Goal: Complete application form

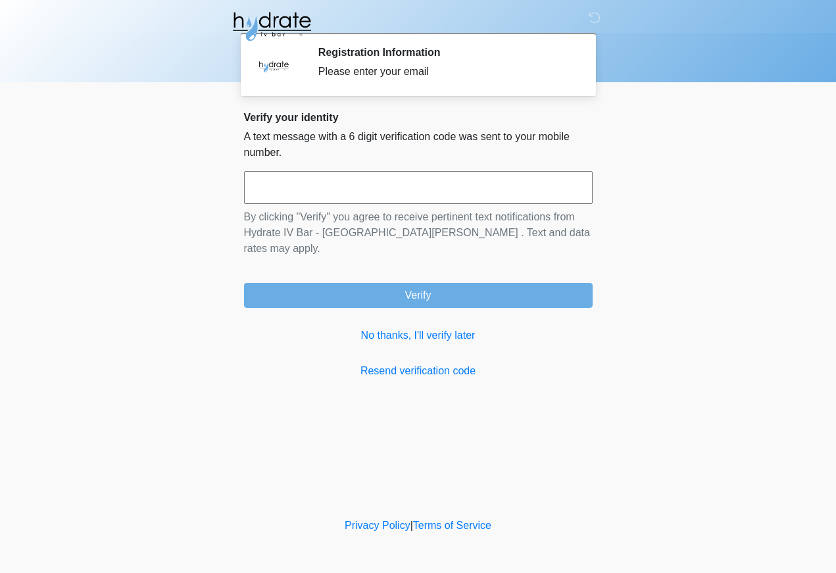
click at [419, 183] on input "text" at bounding box center [418, 187] width 349 height 33
type input "******"
click at [418, 283] on button "Verify" at bounding box center [418, 295] width 349 height 25
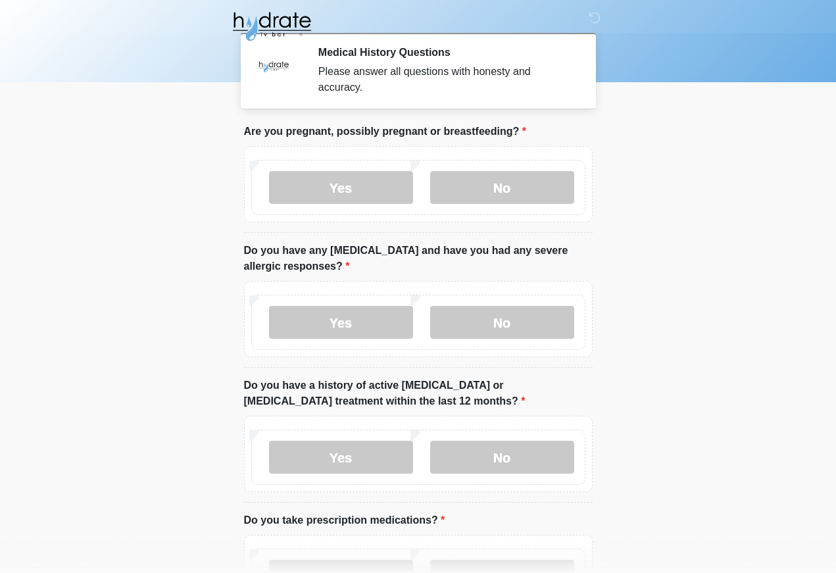
click at [517, 185] on label "No" at bounding box center [502, 187] width 144 height 33
click at [362, 327] on label "Yes" at bounding box center [341, 322] width 144 height 33
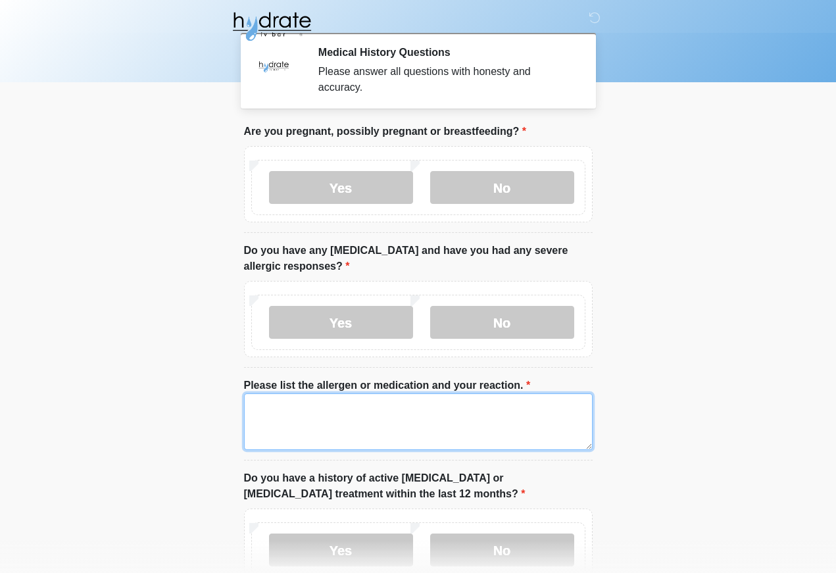
click at [358, 421] on textarea "Please list the allergen or medication and your reaction." at bounding box center [418, 421] width 349 height 57
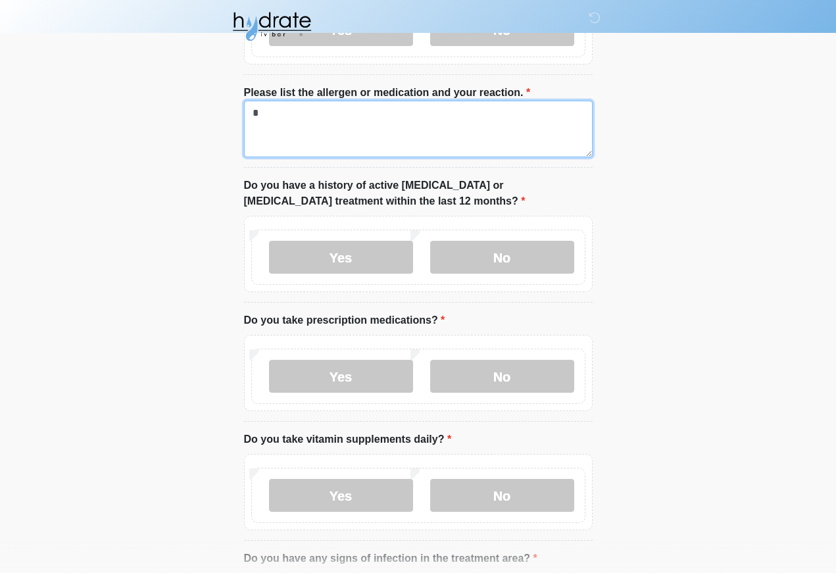
scroll to position [292, 0]
click at [425, 118] on textarea "*" at bounding box center [418, 129] width 349 height 57
click at [439, 137] on textarea "*" at bounding box center [418, 129] width 349 height 57
click at [431, 127] on textarea "*" at bounding box center [418, 129] width 349 height 57
click at [374, 115] on textarea "*" at bounding box center [418, 129] width 349 height 57
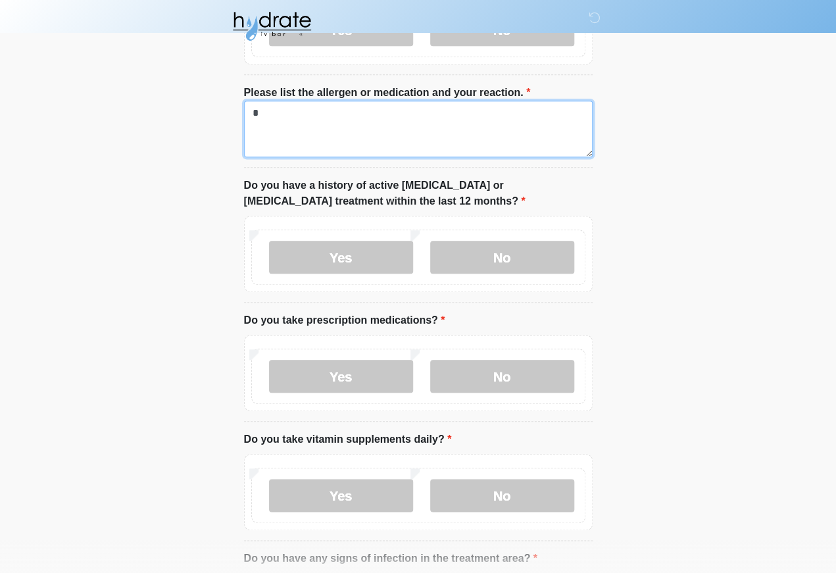
click at [516, 106] on textarea "*" at bounding box center [418, 129] width 349 height 57
click at [516, 105] on textarea "*" at bounding box center [418, 129] width 349 height 57
type textarea "*****"
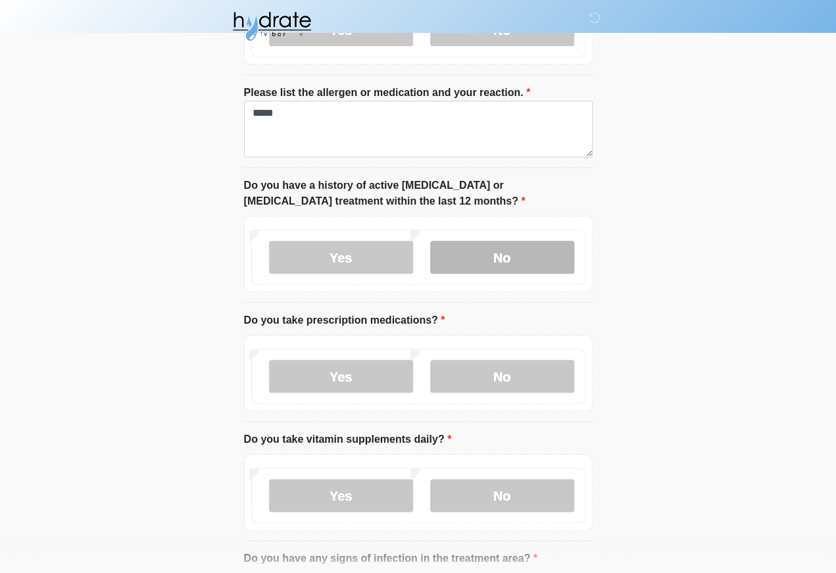
click at [523, 255] on label "No" at bounding box center [502, 257] width 144 height 33
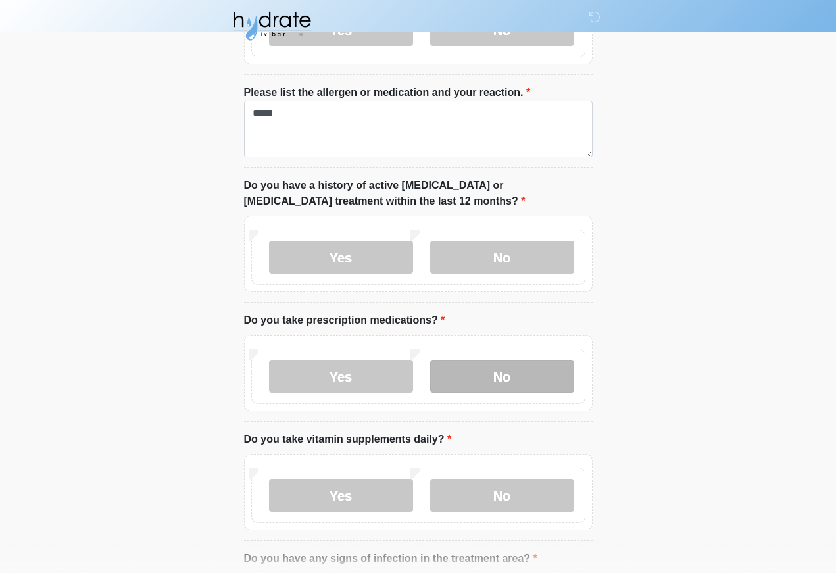
click at [525, 368] on label "No" at bounding box center [502, 376] width 144 height 33
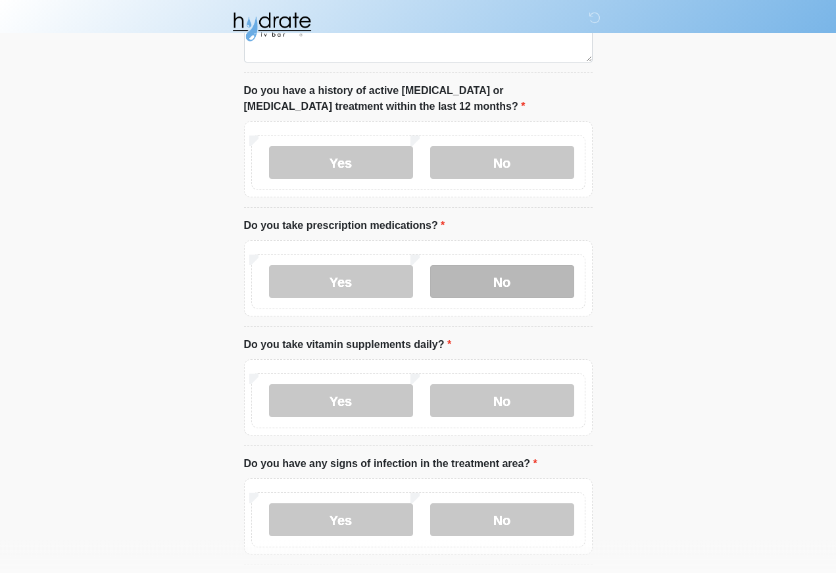
scroll to position [391, 0]
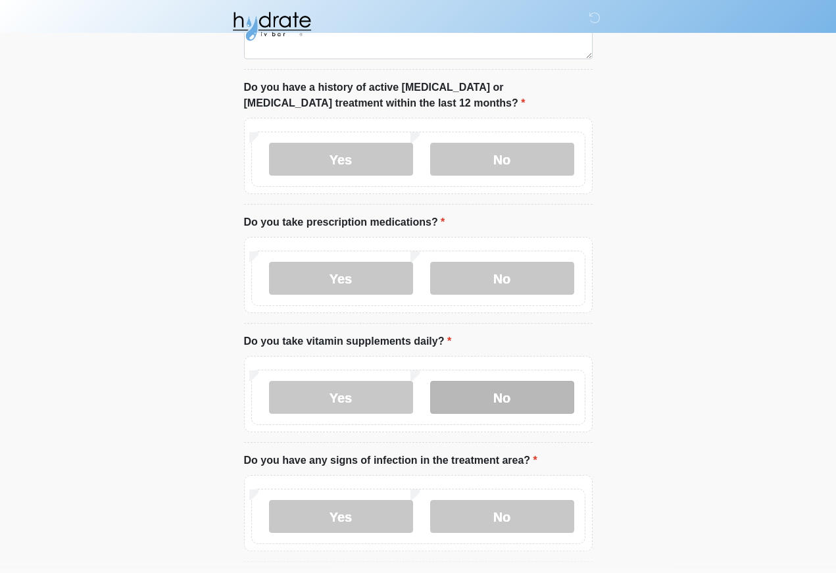
click at [521, 393] on label "No" at bounding box center [502, 397] width 144 height 33
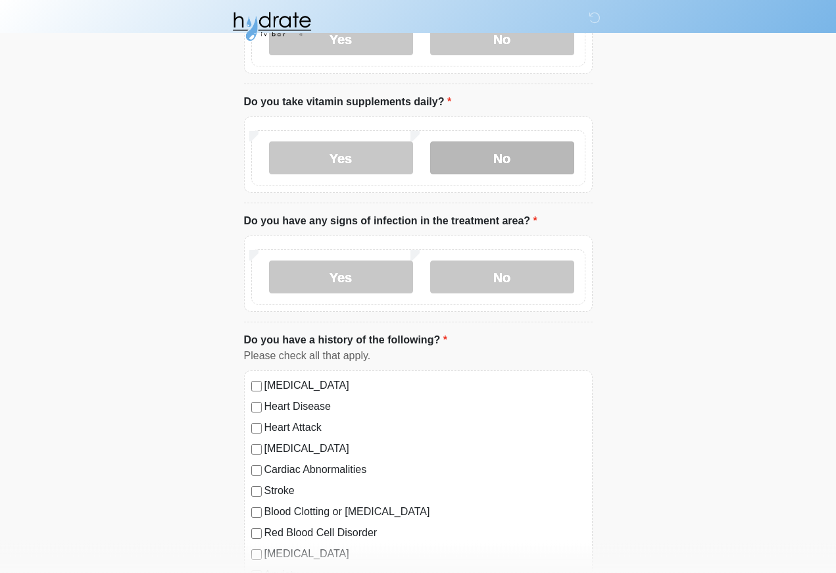
scroll to position [633, 0]
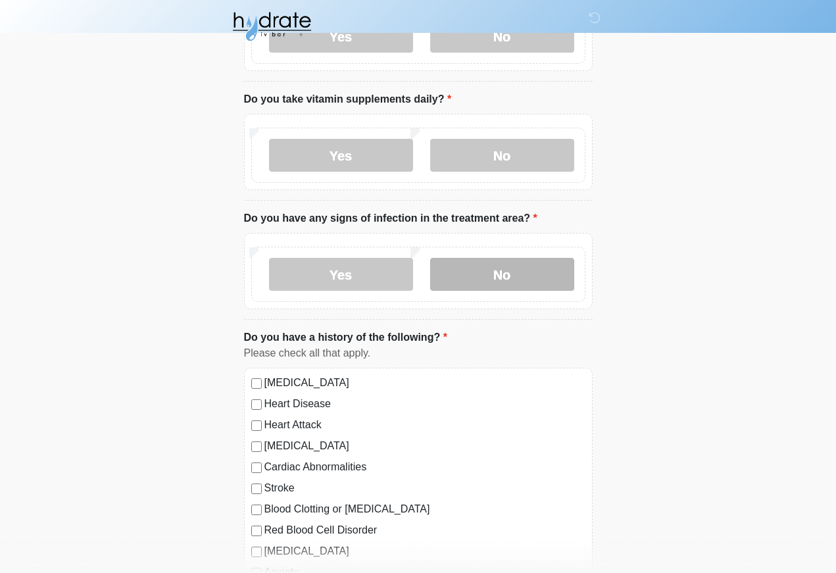
click at [512, 265] on label "No" at bounding box center [502, 274] width 144 height 33
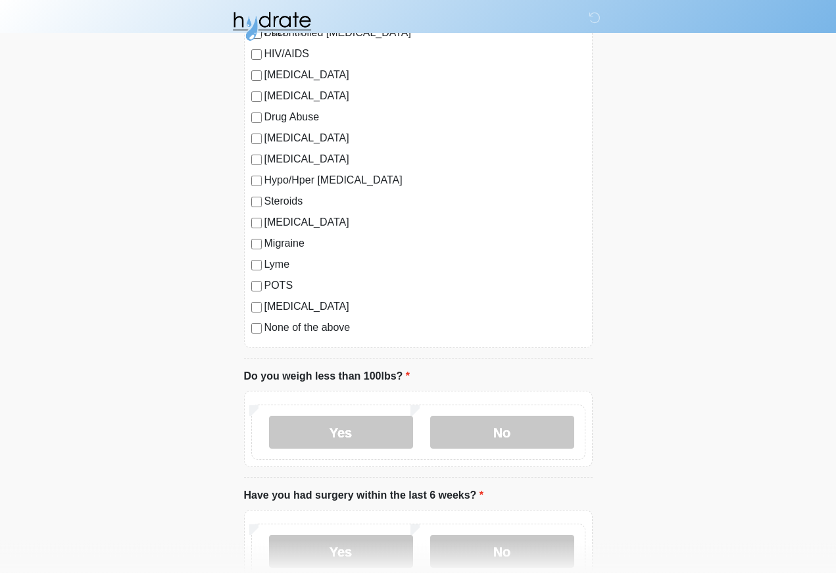
scroll to position [1362, 0]
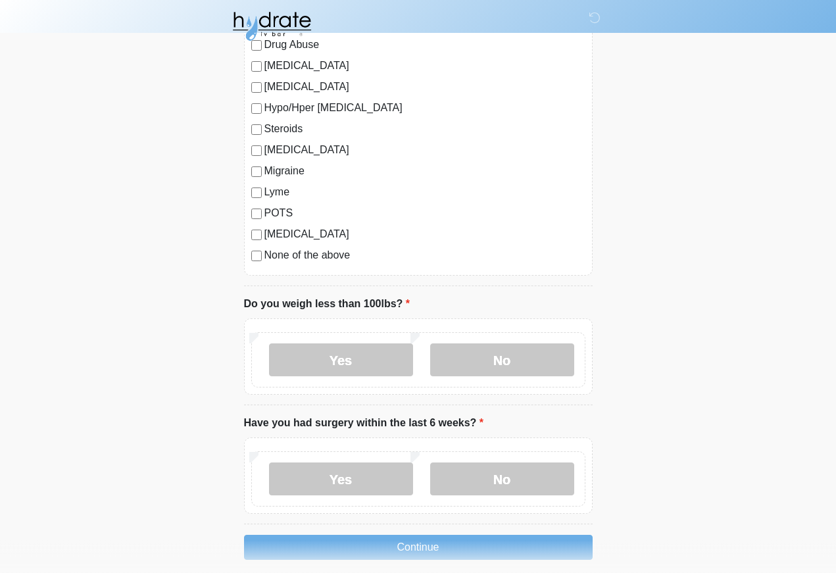
scroll to position [1441, 0]
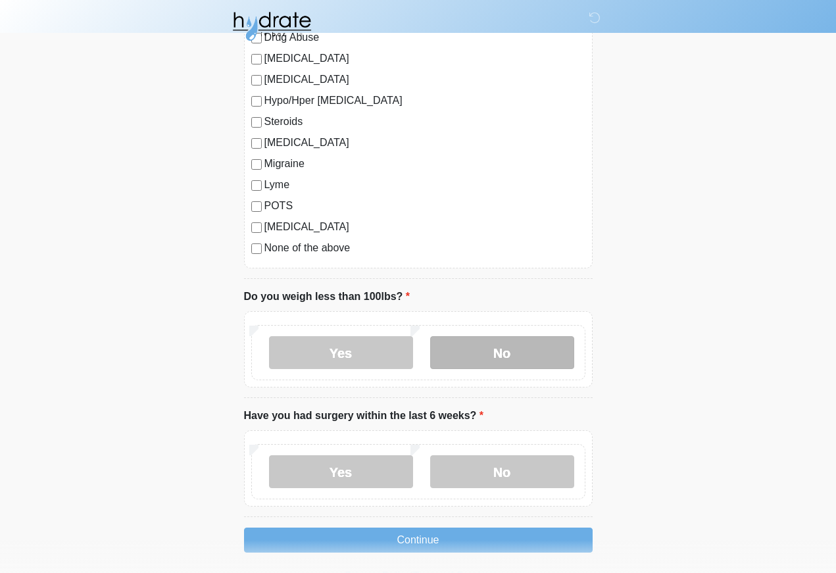
click at [492, 359] on label "No" at bounding box center [502, 352] width 144 height 33
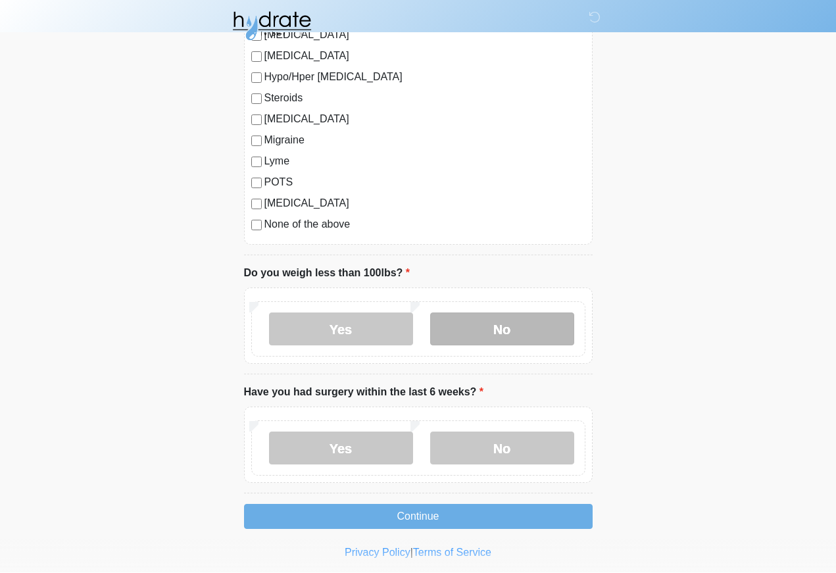
scroll to position [1464, 0]
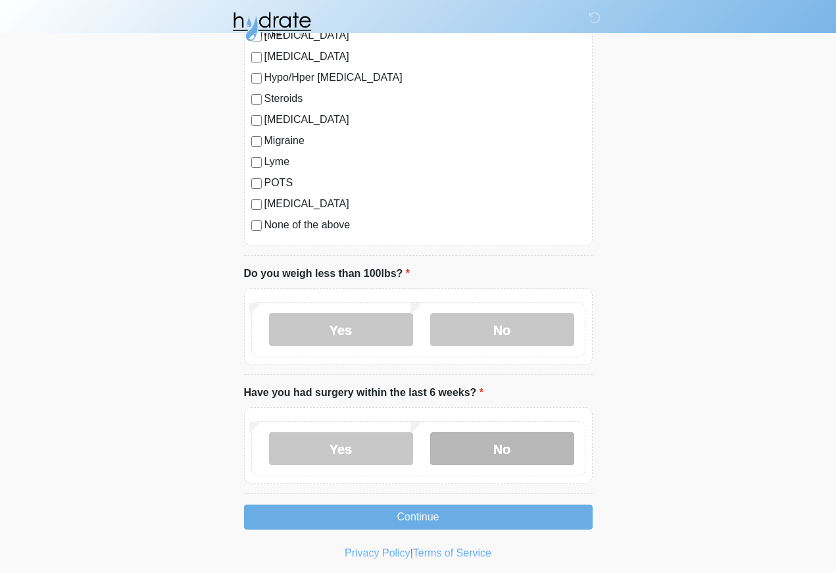
click at [516, 434] on label "No" at bounding box center [502, 448] width 144 height 33
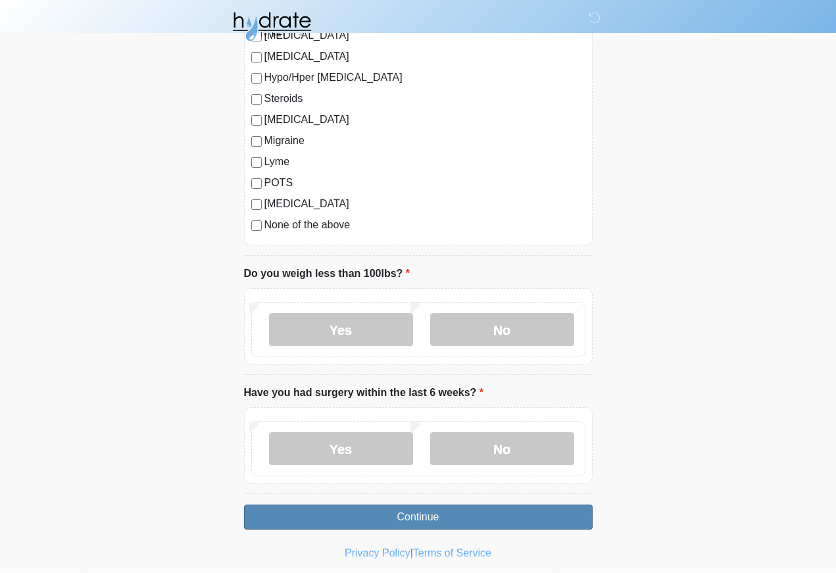
click at [555, 512] on button "Continue" at bounding box center [418, 516] width 349 height 25
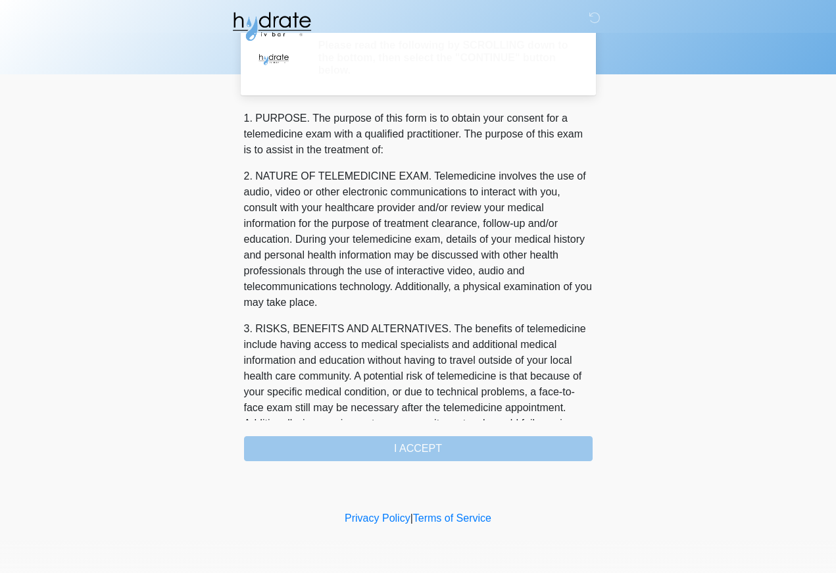
scroll to position [0, 0]
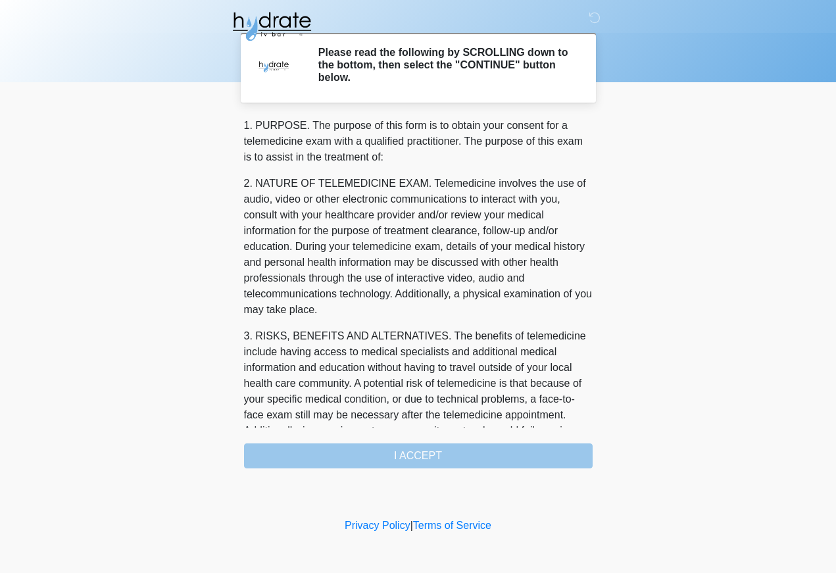
click at [563, 456] on div "1. PURPOSE. The purpose of this form is to obtain your consent for a telemedici…" at bounding box center [418, 293] width 349 height 351
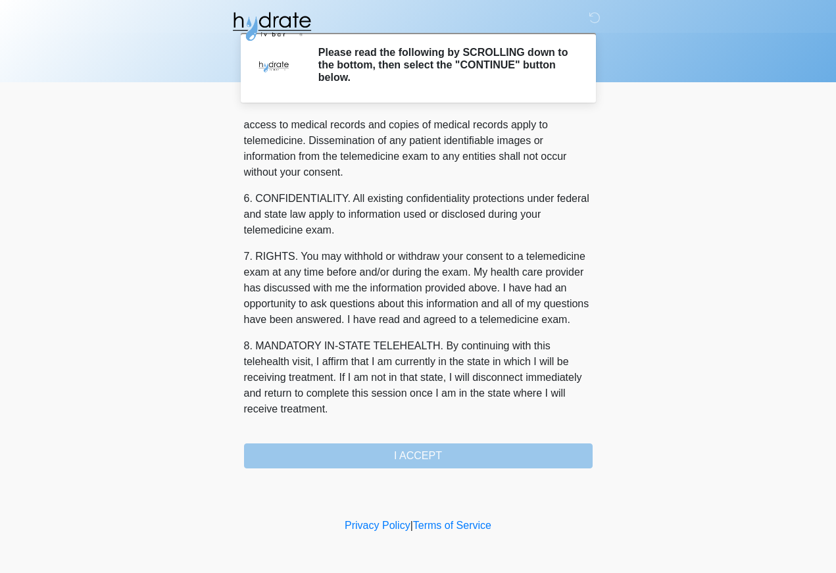
click at [477, 457] on button "I ACCEPT" at bounding box center [418, 455] width 349 height 25
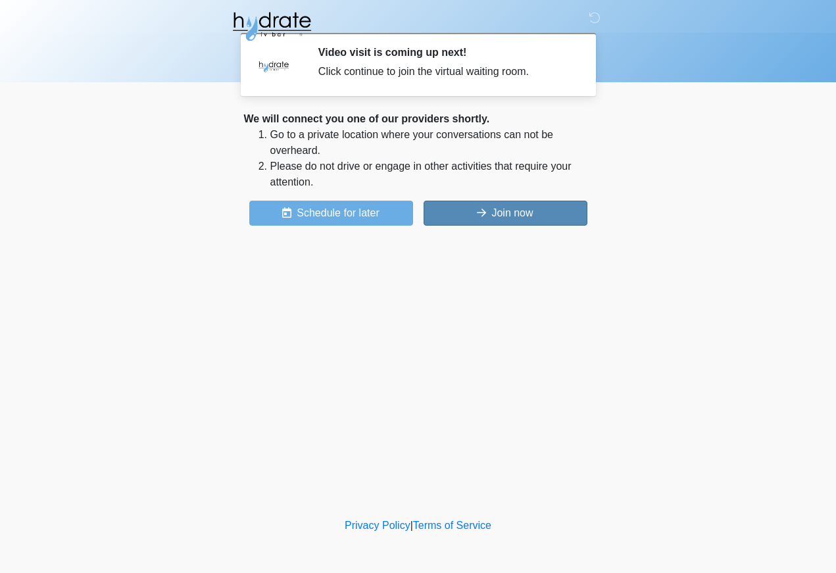
click at [515, 203] on button "Join now" at bounding box center [506, 213] width 164 height 25
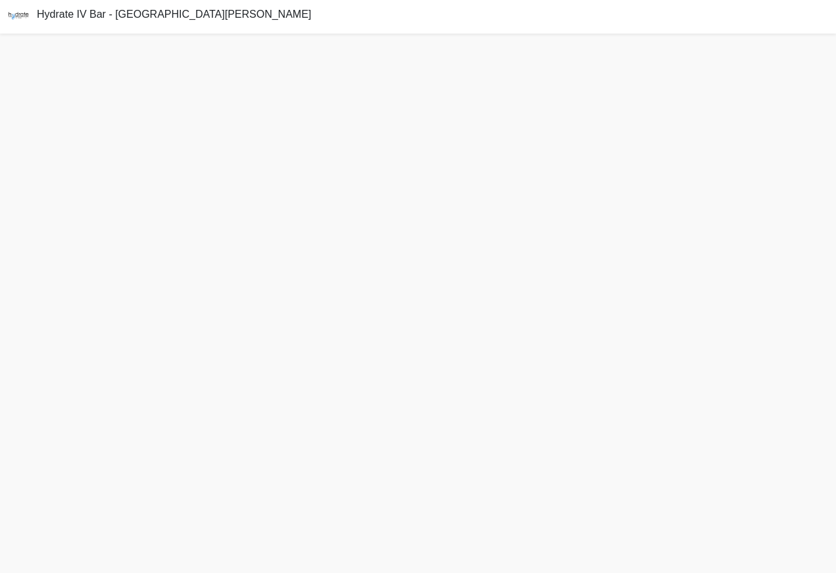
scroll to position [3, 0]
